Goal: Navigation & Orientation: Find specific page/section

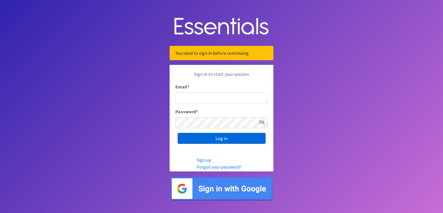
type input "[PERSON_NAME][EMAIL_ADDRESS][PERSON_NAME][DOMAIN_NAME]"
click at [216, 139] on input "Log in" at bounding box center [222, 138] width 88 height 11
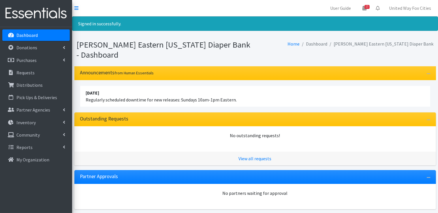
click at [19, 36] on p "Dashboard" at bounding box center [26, 35] width 21 height 6
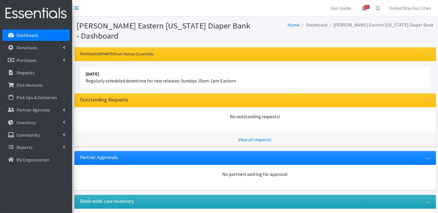
click at [33, 35] on p "Dashboard" at bounding box center [26, 35] width 21 height 6
click at [63, 120] on icon at bounding box center [64, 122] width 2 height 5
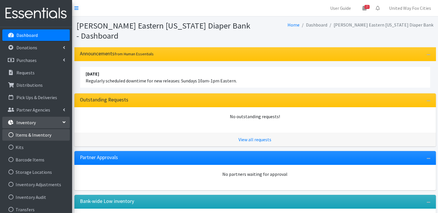
click at [37, 137] on link "Items & Inventory" at bounding box center [35, 135] width 67 height 12
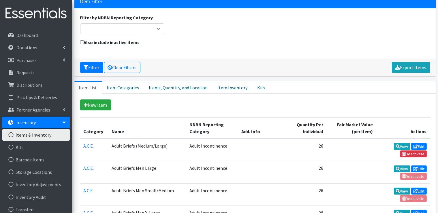
scroll to position [58, 0]
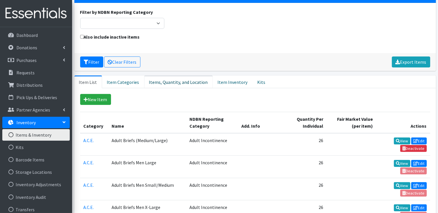
click at [174, 84] on link "Items, Quantity, and Location" at bounding box center [178, 82] width 69 height 13
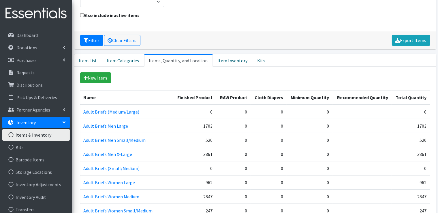
scroll to position [0, 0]
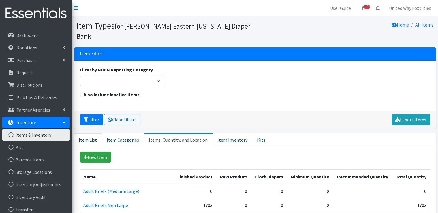
click at [92, 140] on link "Item List" at bounding box center [88, 139] width 28 height 13
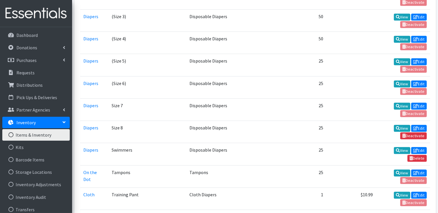
scroll to position [1470, 0]
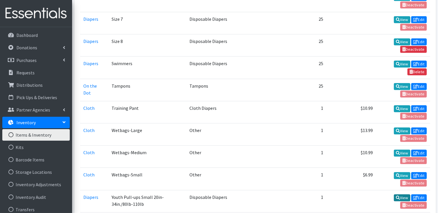
click at [402, 194] on link "View" at bounding box center [402, 197] width 16 height 7
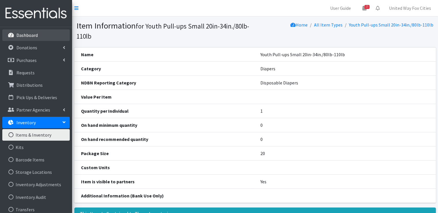
click at [26, 35] on p "Dashboard" at bounding box center [26, 35] width 21 height 6
